Goal: Task Accomplishment & Management: Complete application form

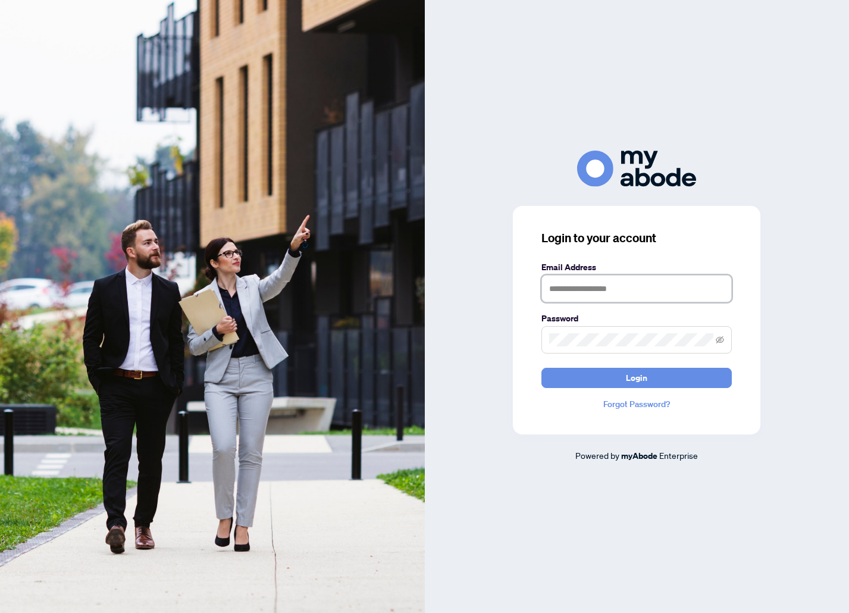
click at [609, 277] on input "text" at bounding box center [637, 288] width 190 height 27
type input "**********"
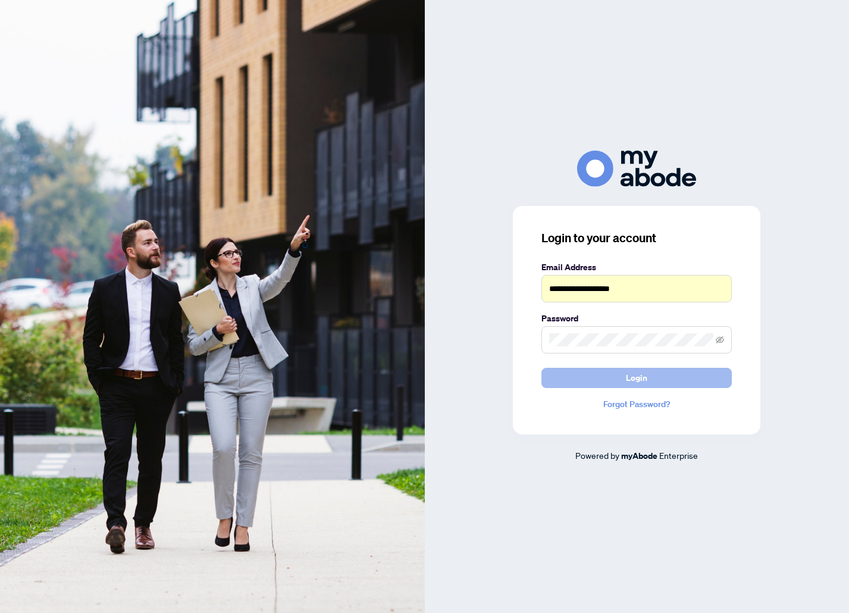
click at [616, 373] on button "Login" at bounding box center [637, 378] width 190 height 20
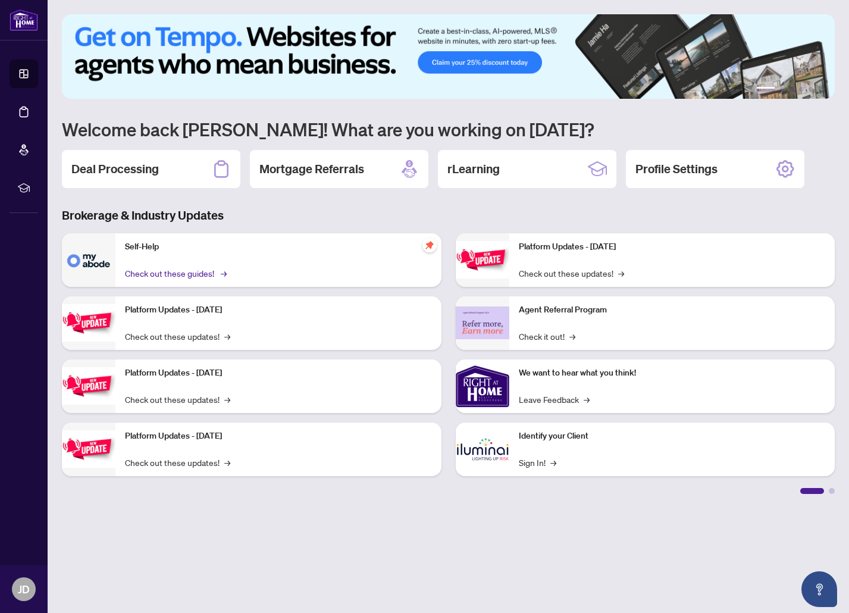
click at [155, 268] on link "Check out these guides! →" at bounding box center [175, 273] width 100 height 13
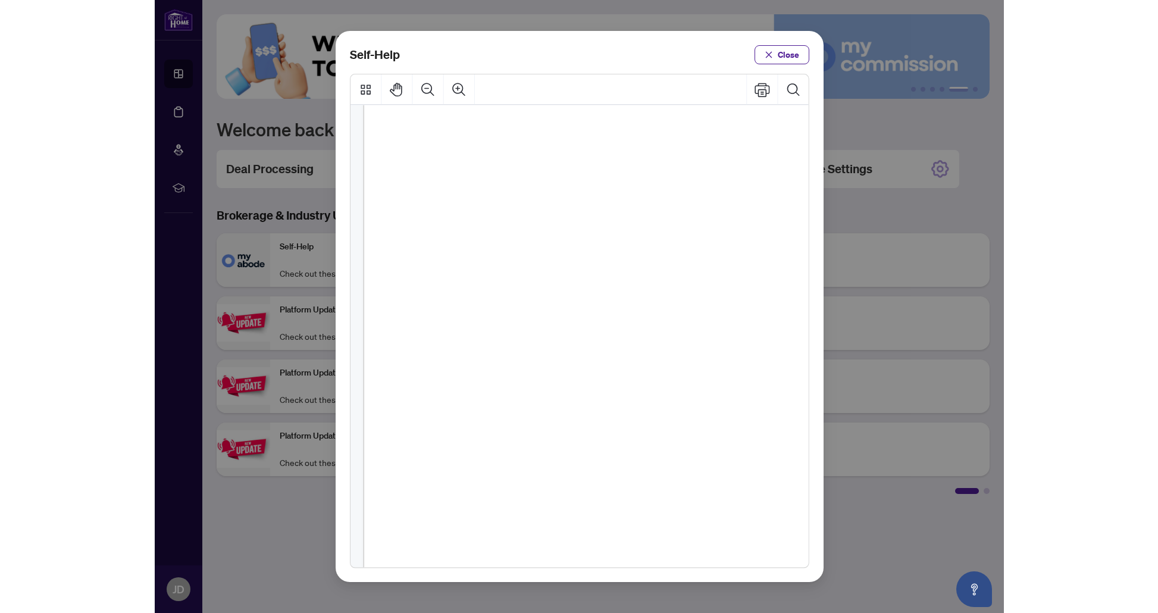
scroll to position [677, 0]
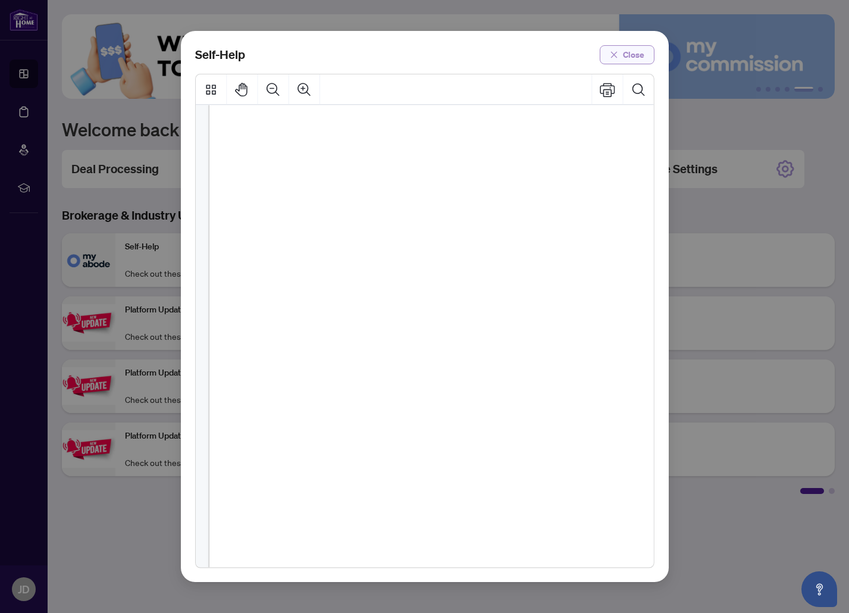
click at [643, 49] on span "Close" at bounding box center [633, 54] width 21 height 19
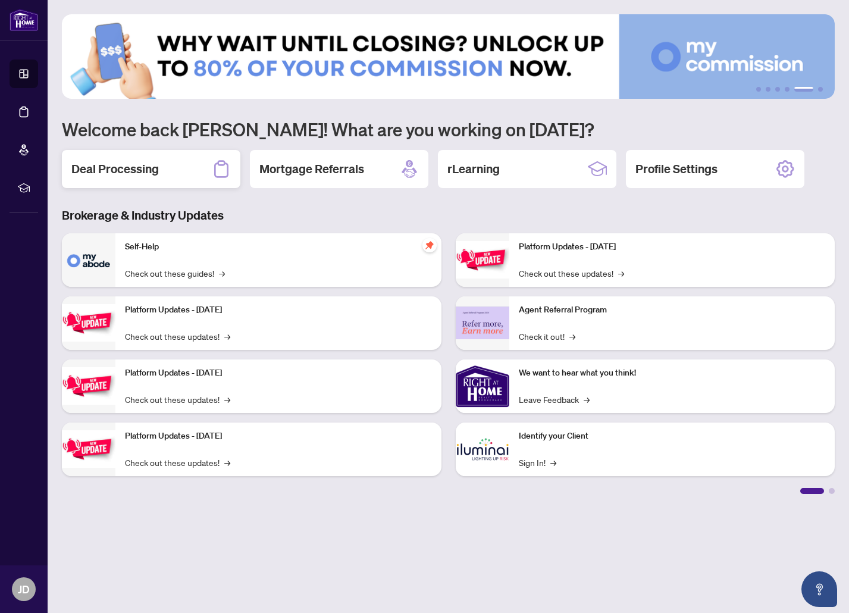
click at [160, 163] on div "Deal Processing" at bounding box center [151, 169] width 179 height 38
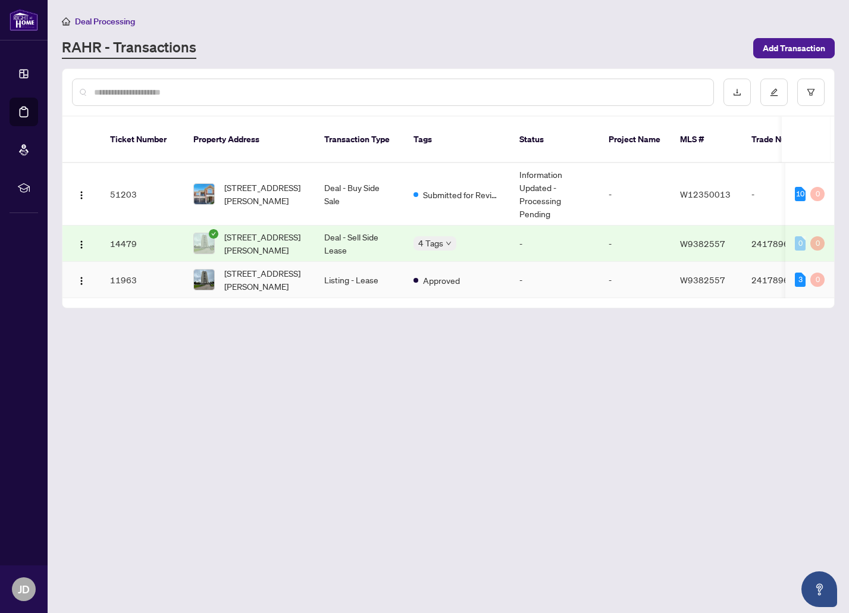
click at [490, 270] on td "Approved" at bounding box center [457, 280] width 106 height 36
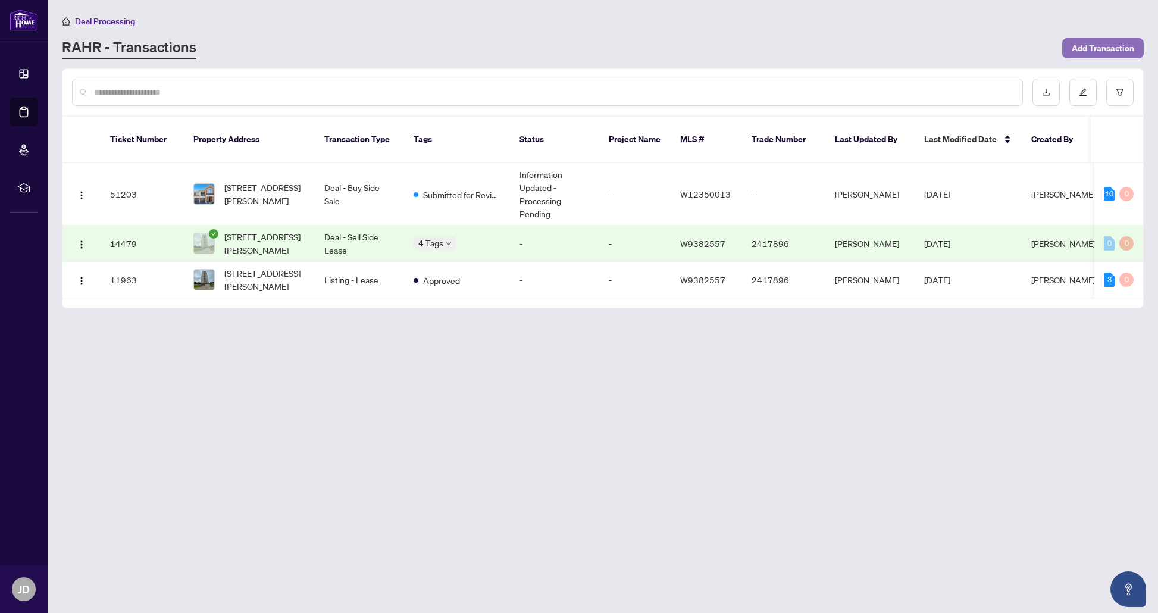
click at [849, 55] on span "Add Transaction" at bounding box center [1103, 48] width 63 height 19
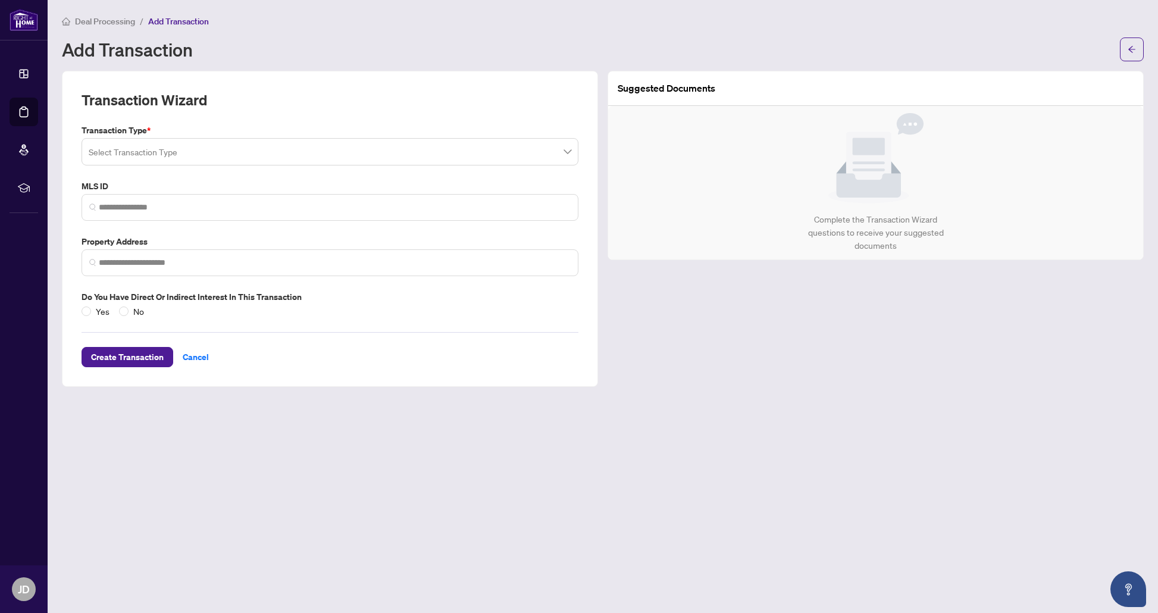
click at [567, 148] on span at bounding box center [330, 151] width 483 height 23
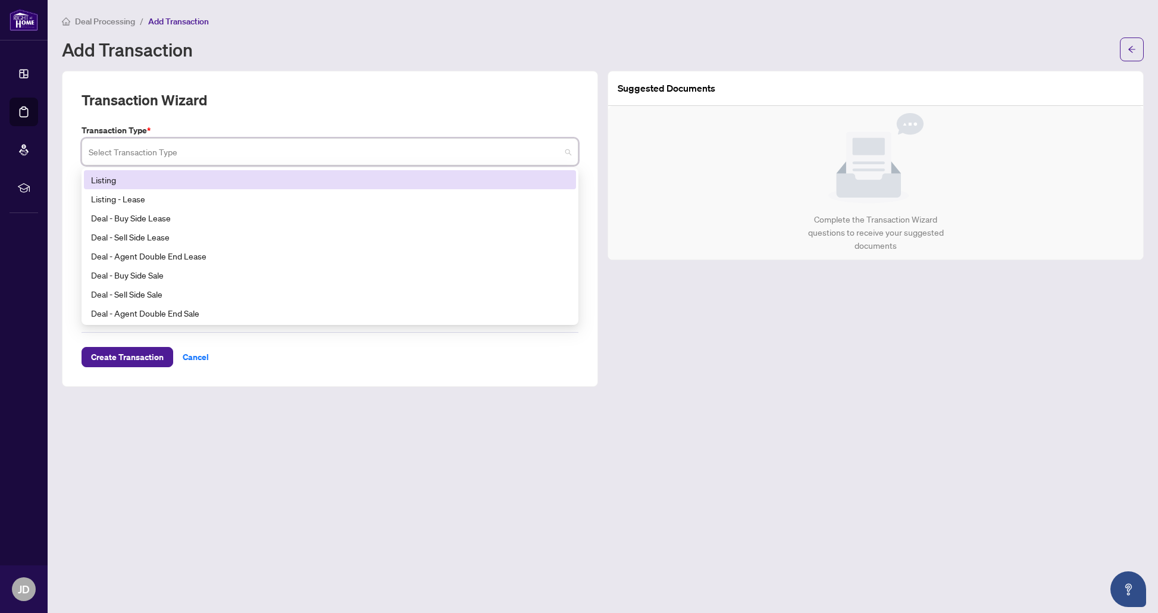
click at [190, 176] on div "Listing" at bounding box center [330, 179] width 478 height 13
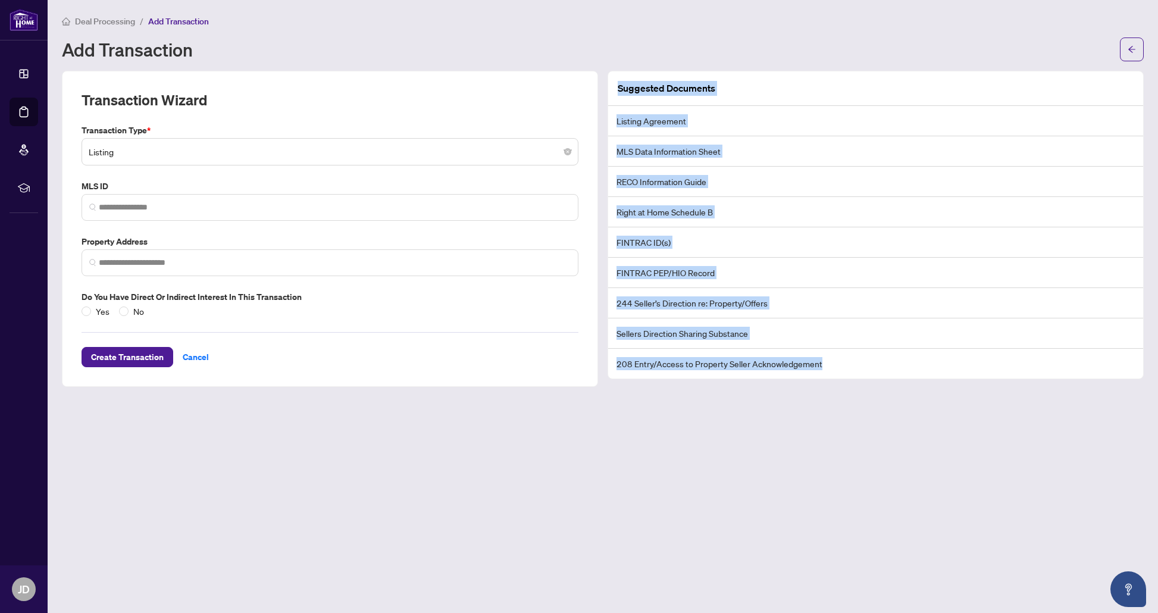
drag, startPoint x: 618, startPoint y: 87, endPoint x: 902, endPoint y: 444, distance: 456.7
click at [849, 444] on main "Deal Processing / Add Transaction Add Transaction Transaction Wizard Transactio…" at bounding box center [603, 306] width 1111 height 613
copy div "Suggested Documents Listing Agreement MLS Data Information Sheet RECO Informati…"
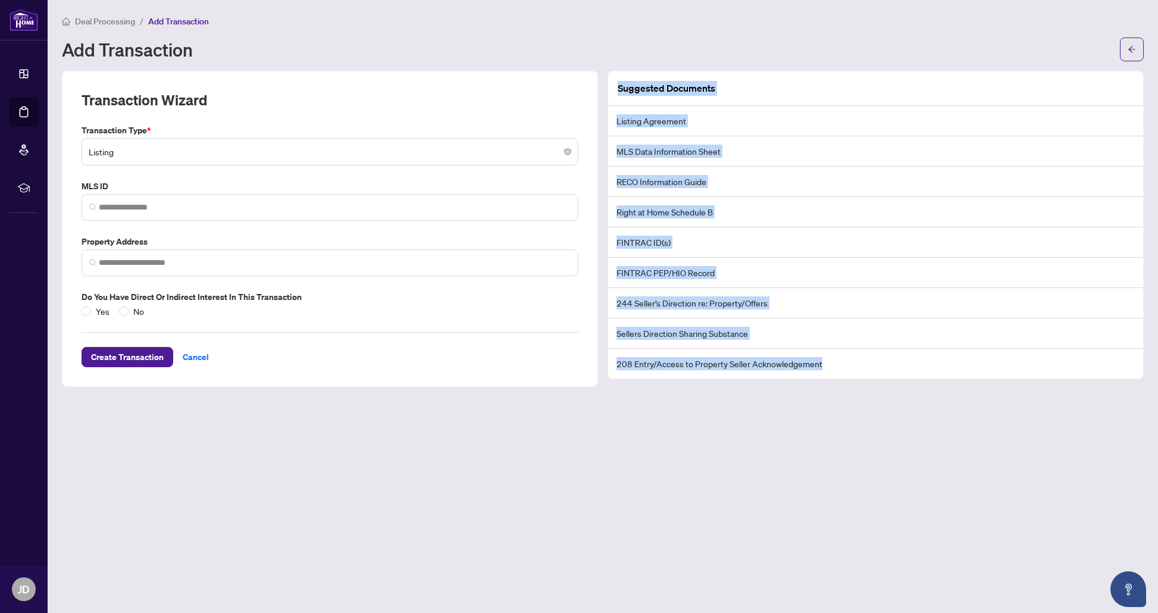
click at [747, 106] on li "Listing Agreement" at bounding box center [875, 121] width 535 height 30
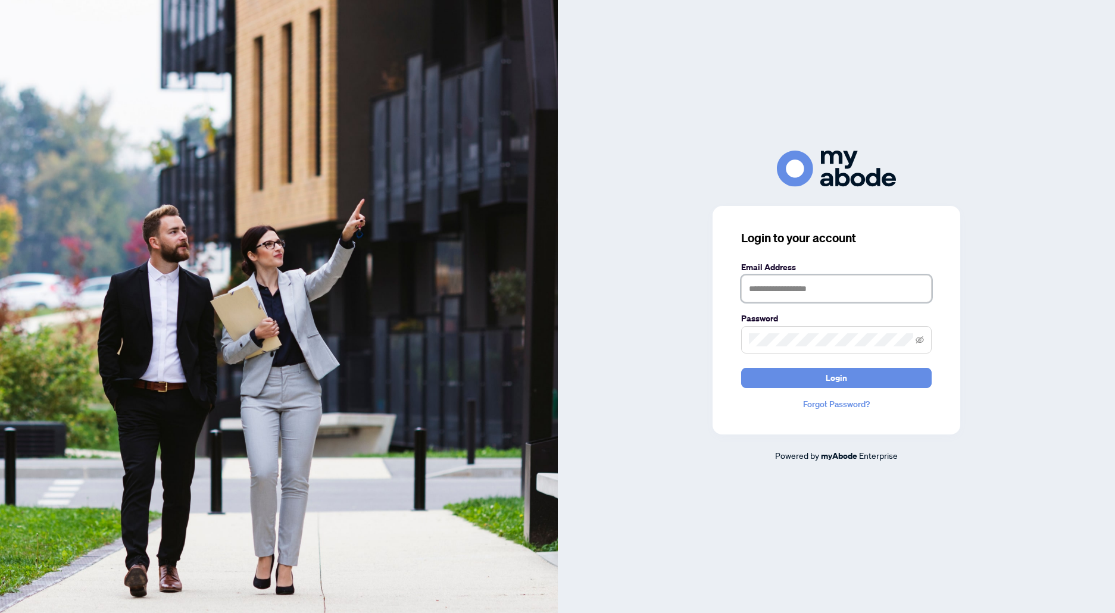
click at [827, 299] on input "text" at bounding box center [836, 288] width 190 height 27
type input "**********"
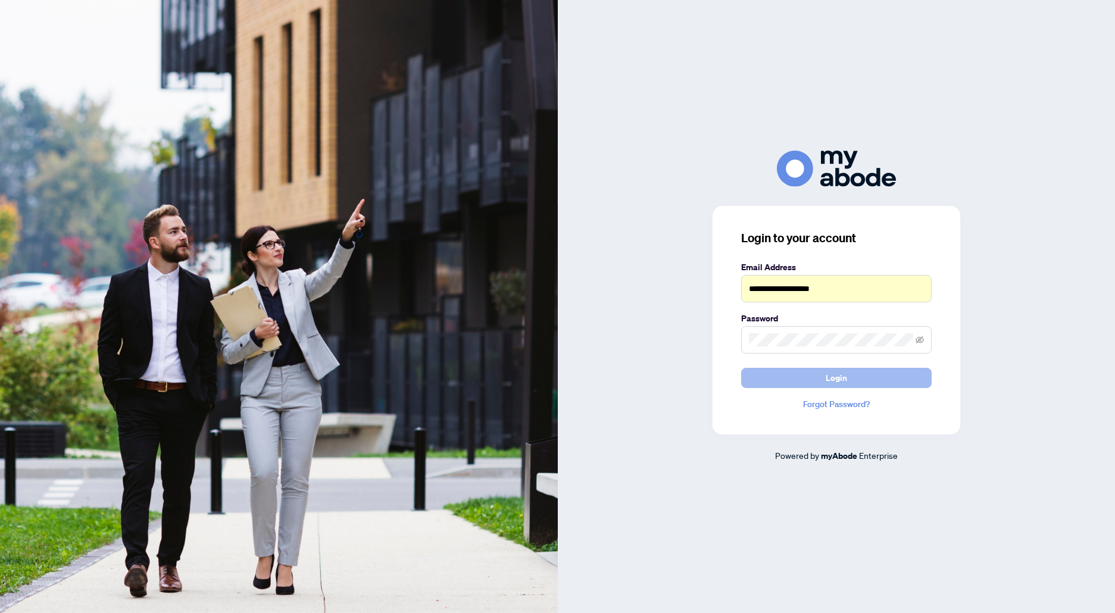
click at [823, 373] on button "Login" at bounding box center [836, 378] width 190 height 20
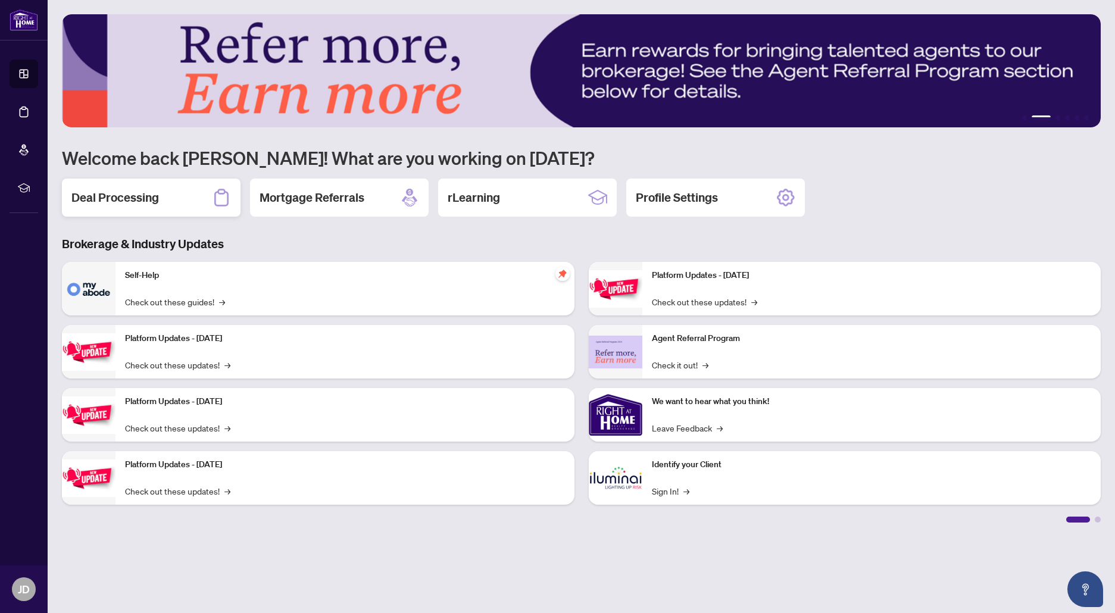
click at [158, 193] on div "Deal Processing" at bounding box center [151, 198] width 179 height 38
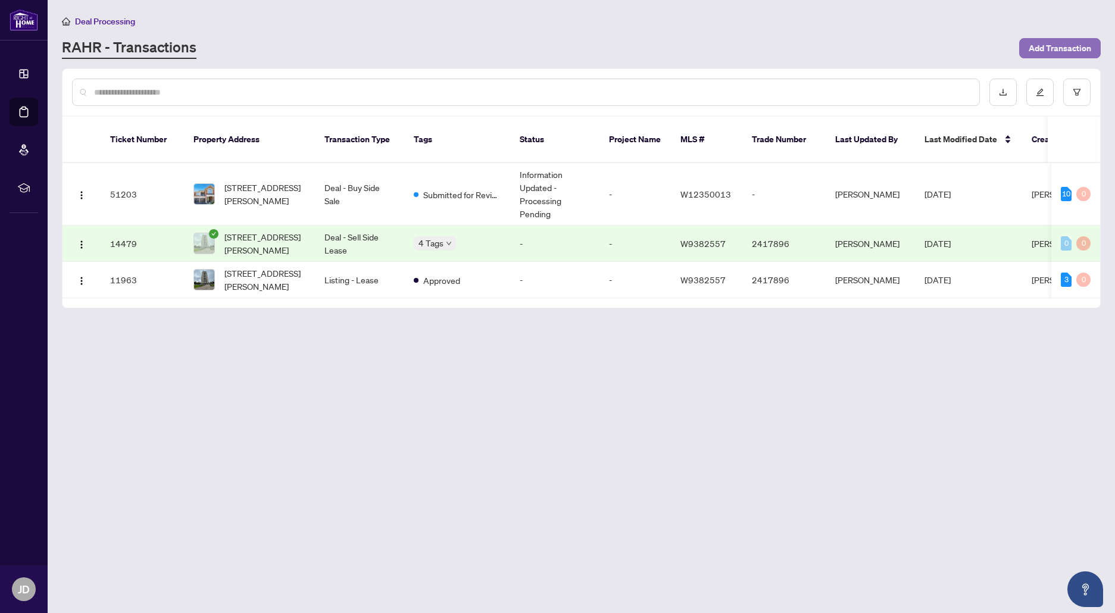
click at [1060, 46] on span "Add Transaction" at bounding box center [1060, 48] width 63 height 19
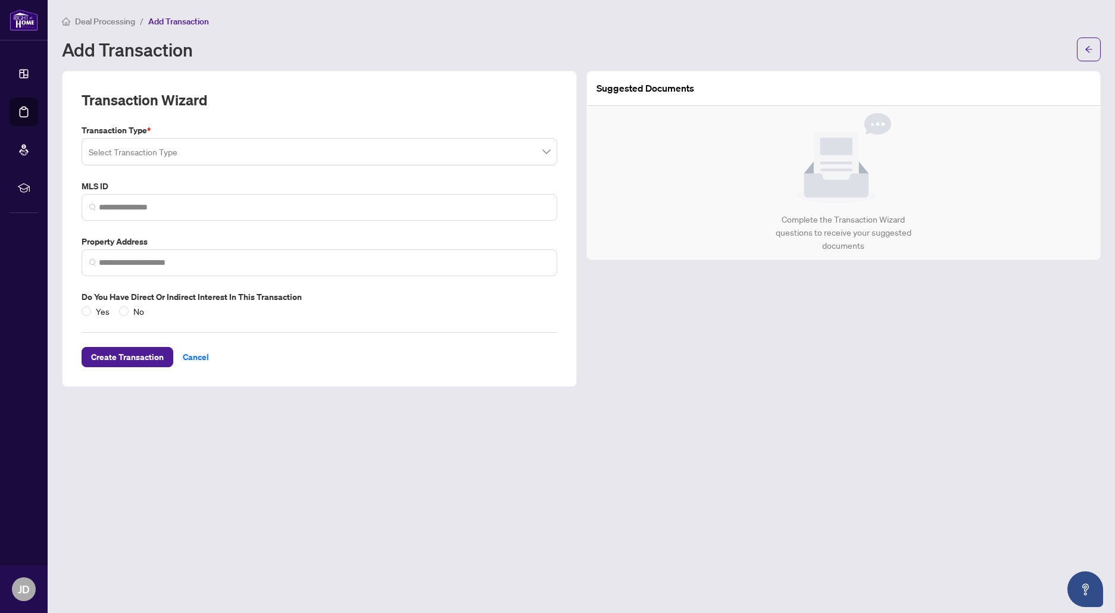
click at [197, 140] on input "search" at bounding box center [314, 153] width 451 height 26
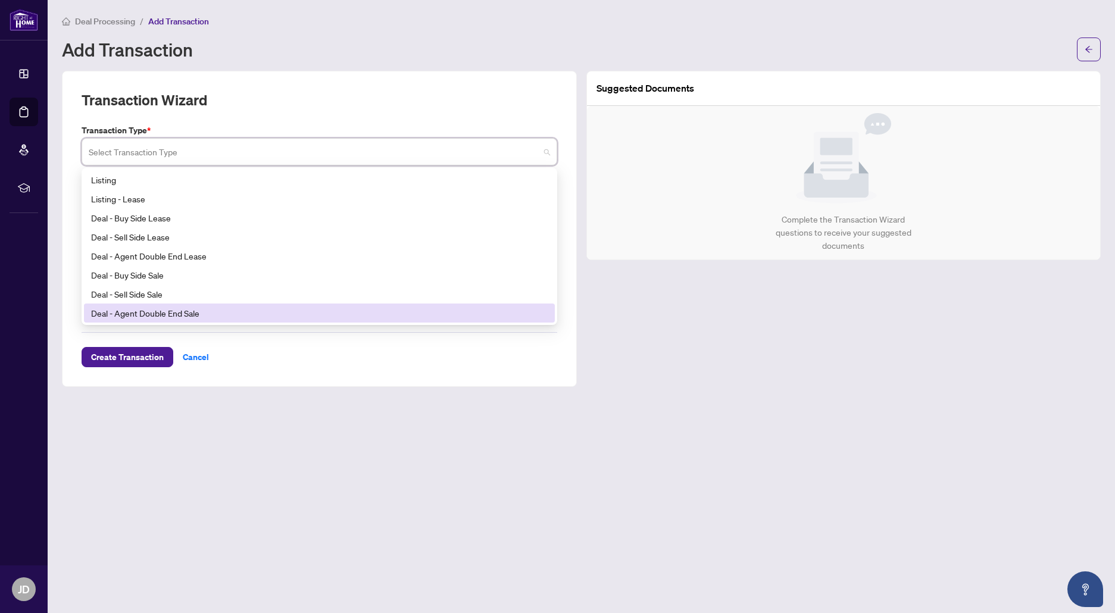
click at [652, 411] on main "Deal Processing / Add Transaction Add Transaction Transaction Wizard Transactio…" at bounding box center [581, 306] width 1067 height 613
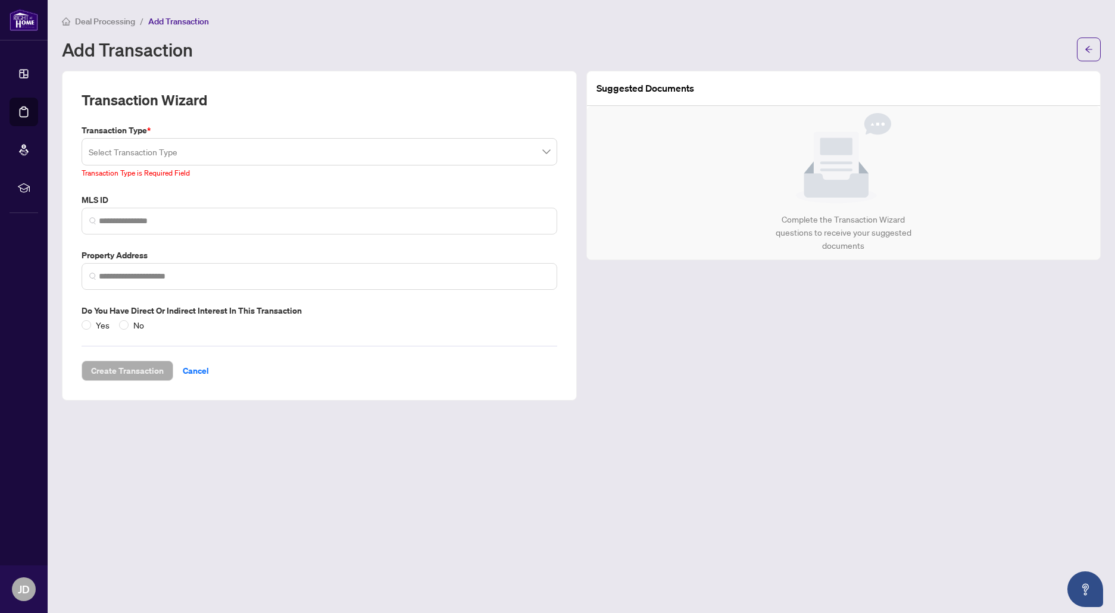
click at [794, 300] on div "Suggested Documents Complete the Transaction Wizard questions to receive your s…" at bounding box center [844, 236] width 524 height 330
click at [423, 158] on input "search" at bounding box center [314, 153] width 451 height 26
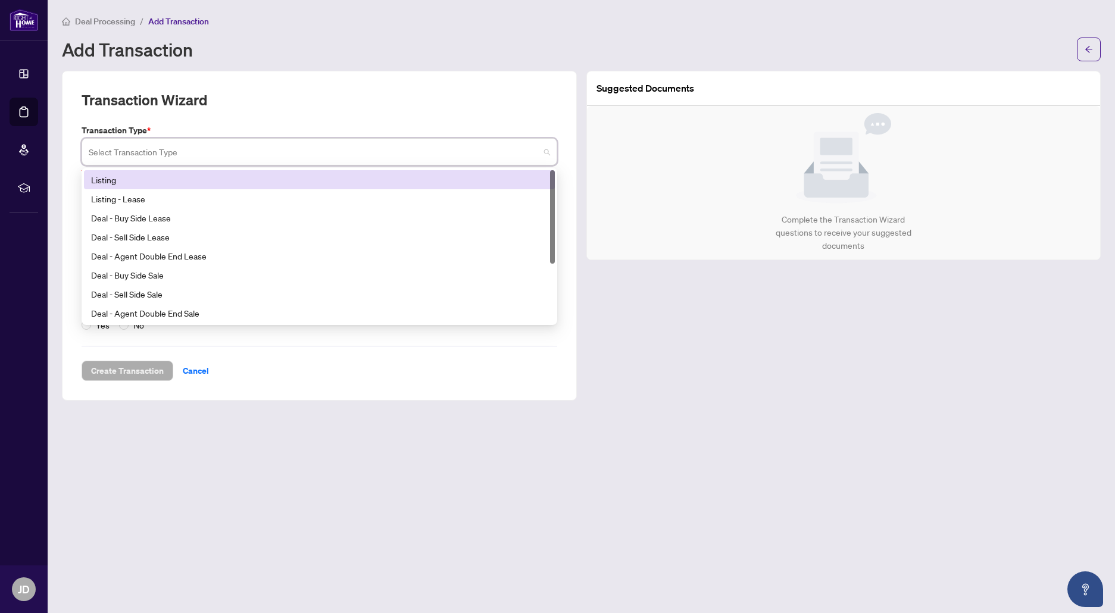
click at [246, 185] on div "Listing" at bounding box center [319, 179] width 457 height 13
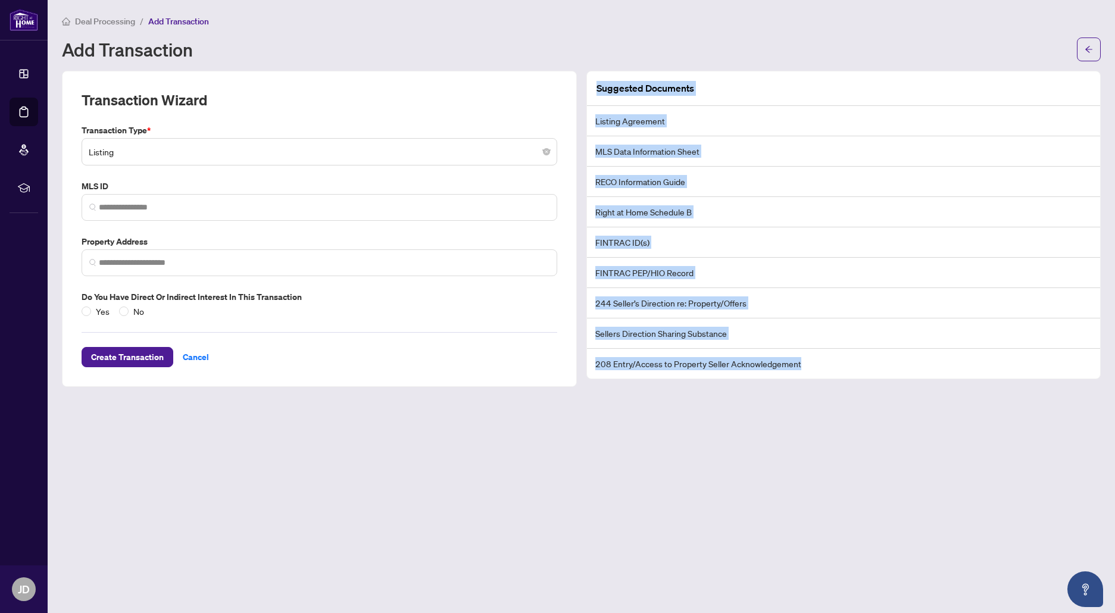
drag, startPoint x: 817, startPoint y: 364, endPoint x: 595, endPoint y: 85, distance: 356.6
click at [595, 85] on div "Suggested Documents Listing Agreement MLS Data Information Sheet RECO Informati…" at bounding box center [844, 224] width 514 height 307
copy div "Suggested Documents Listing Agreement MLS Data Information Sheet RECO Informati…"
